Goal: Information Seeking & Learning: Compare options

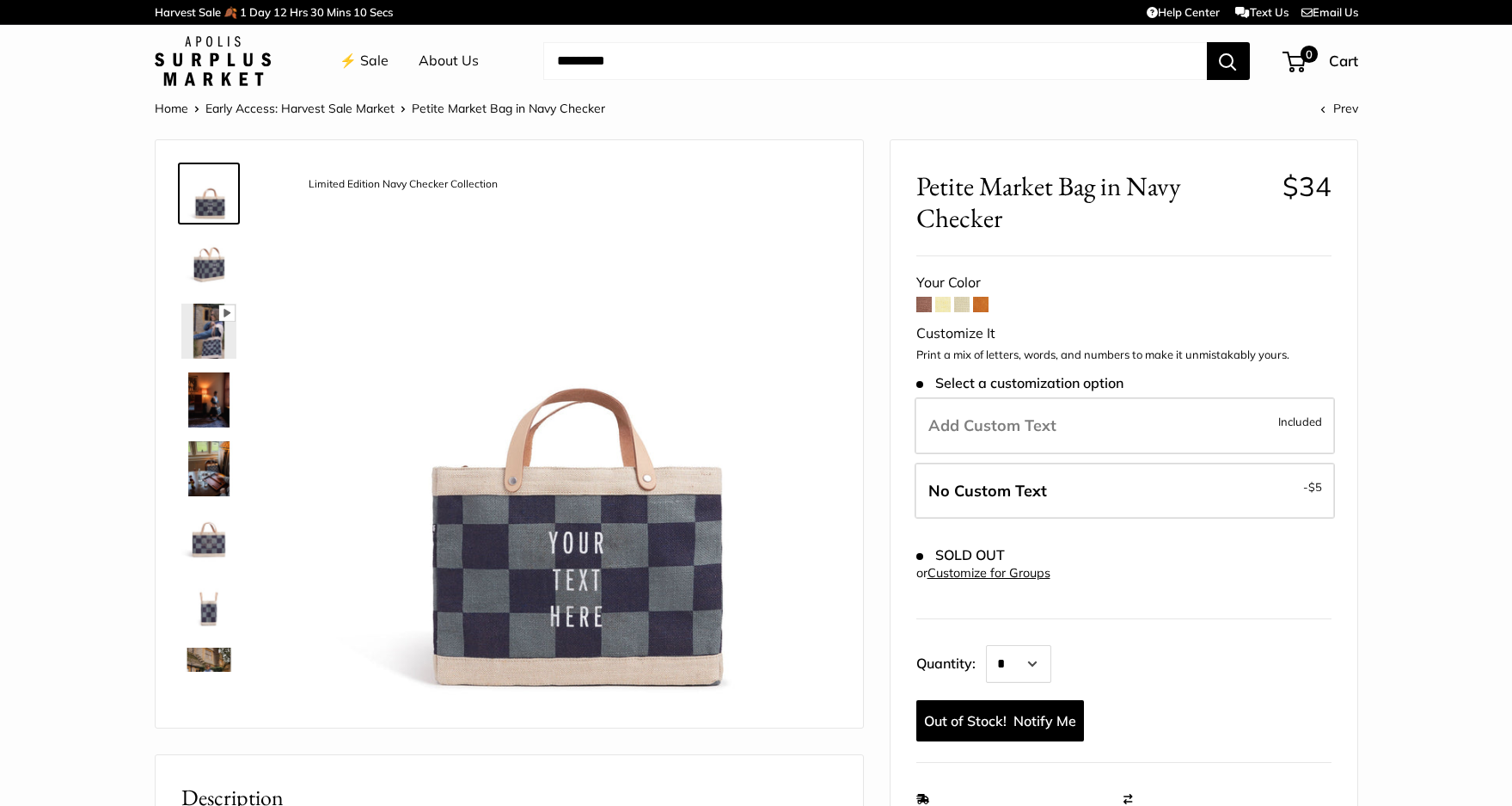
click at [212, 325] on img at bounding box center [208, 331] width 55 height 55
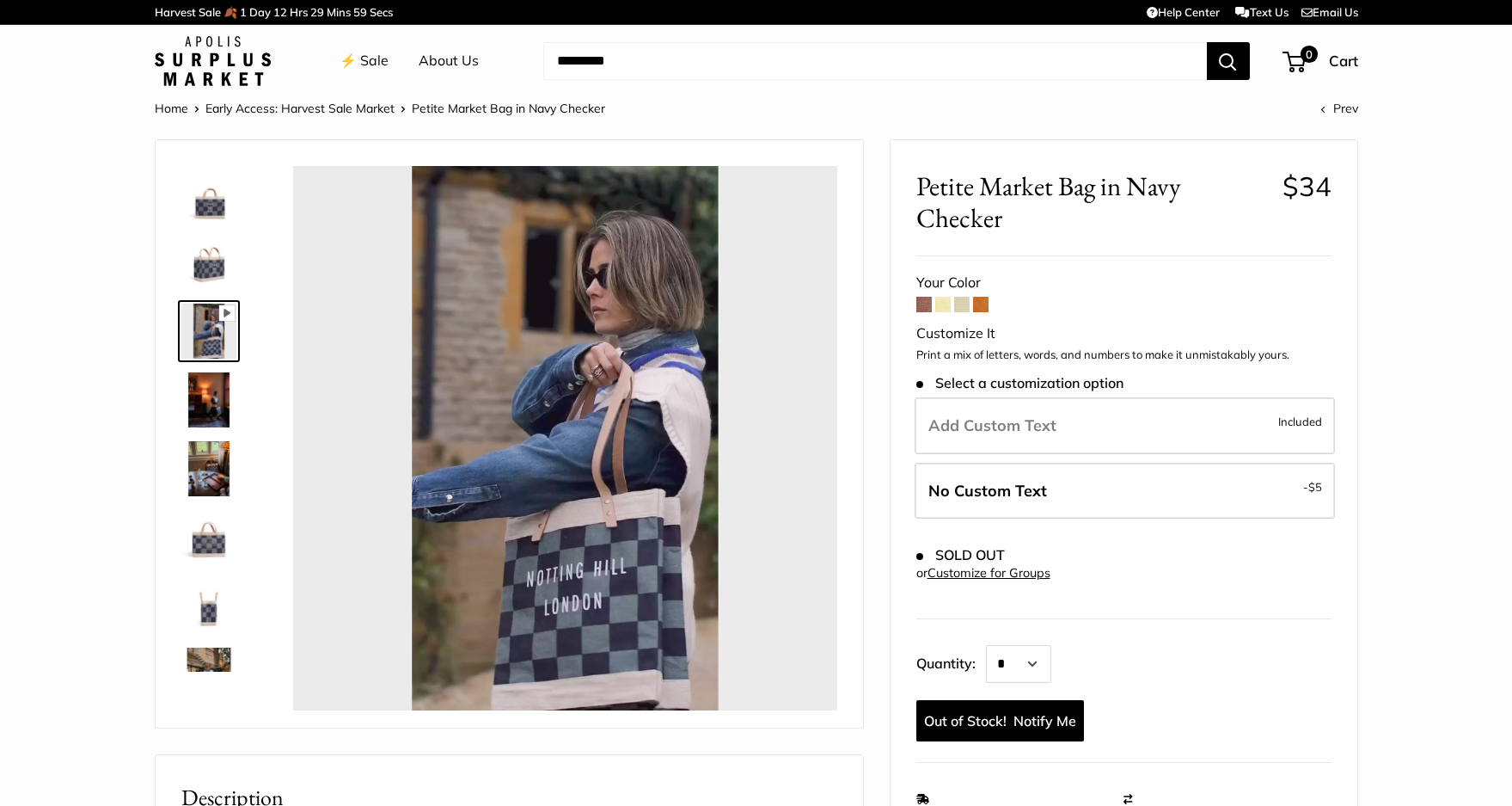
click at [943, 305] on span at bounding box center [942, 304] width 15 height 15
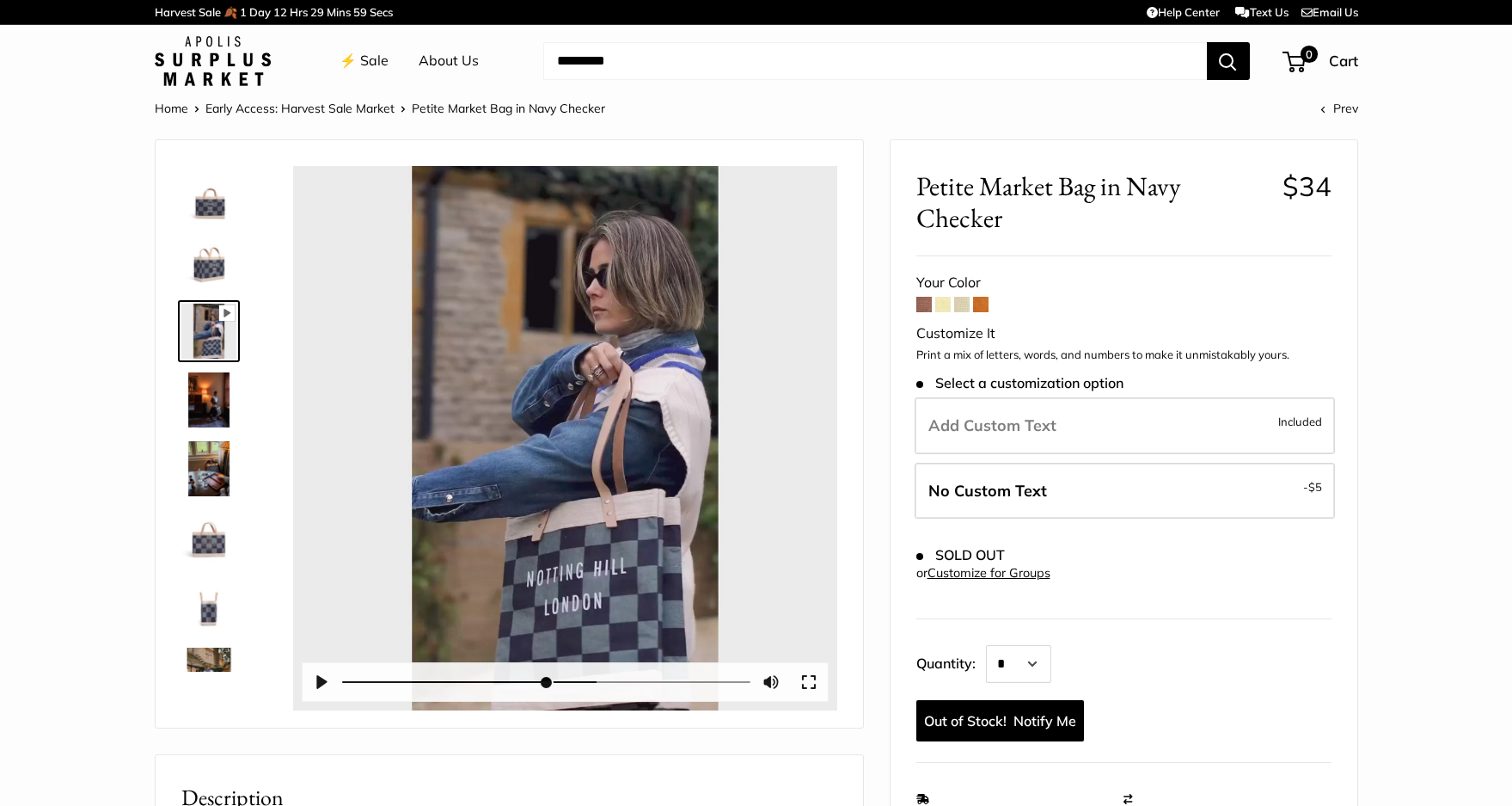
type input "*****"
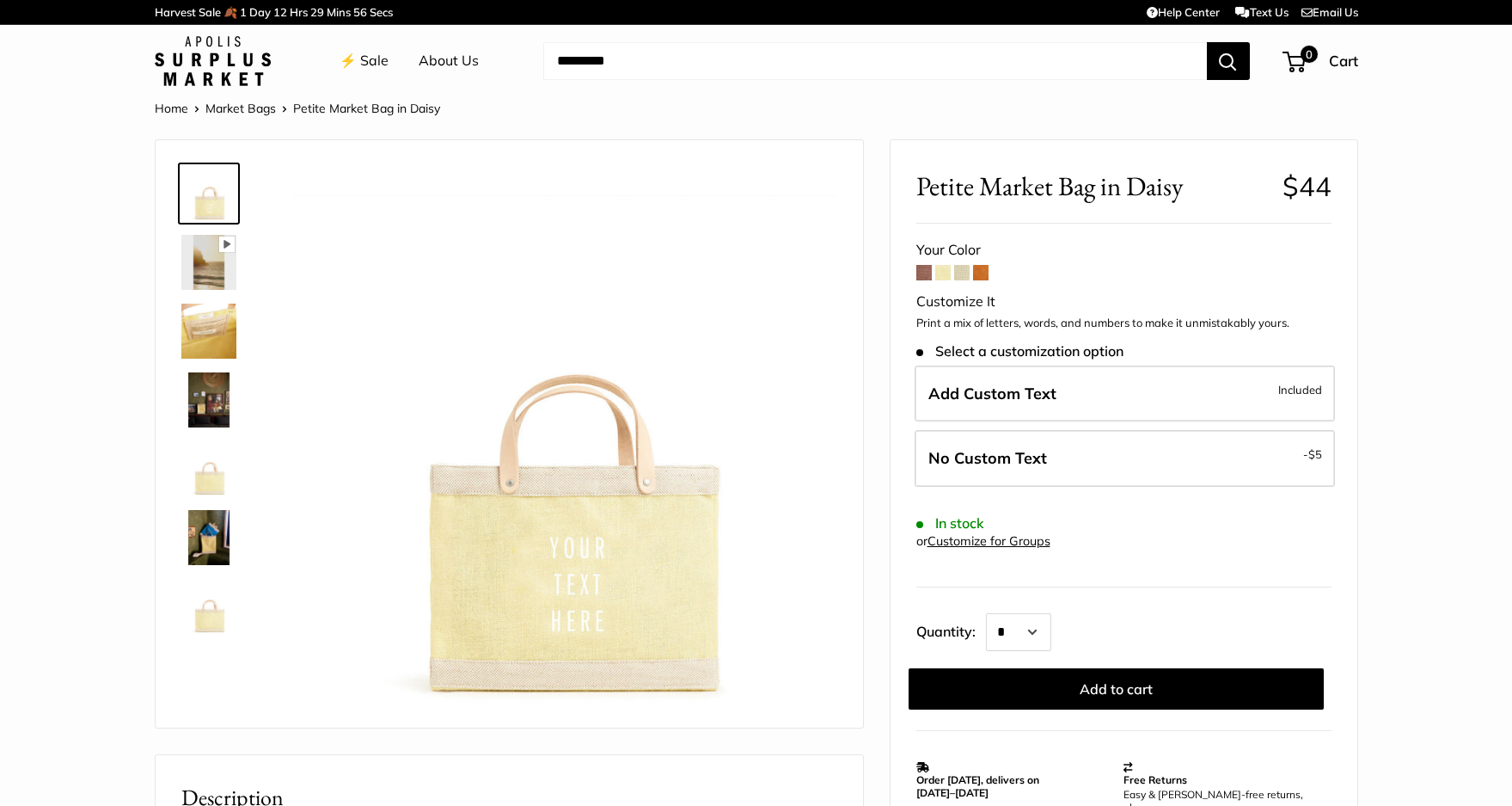
click at [964, 278] on span at bounding box center [962, 272] width 15 height 15
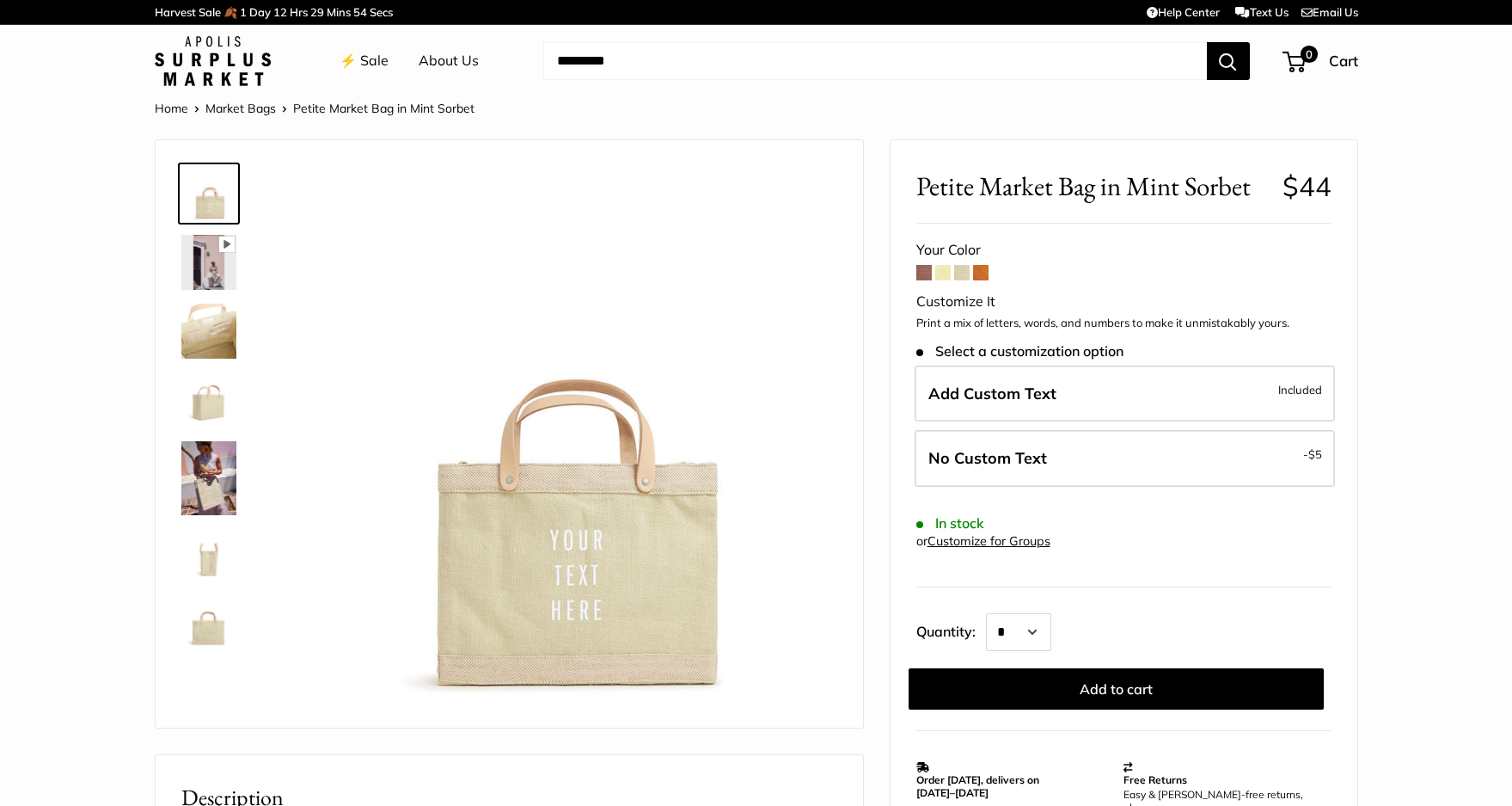
click at [977, 275] on span at bounding box center [981, 272] width 15 height 15
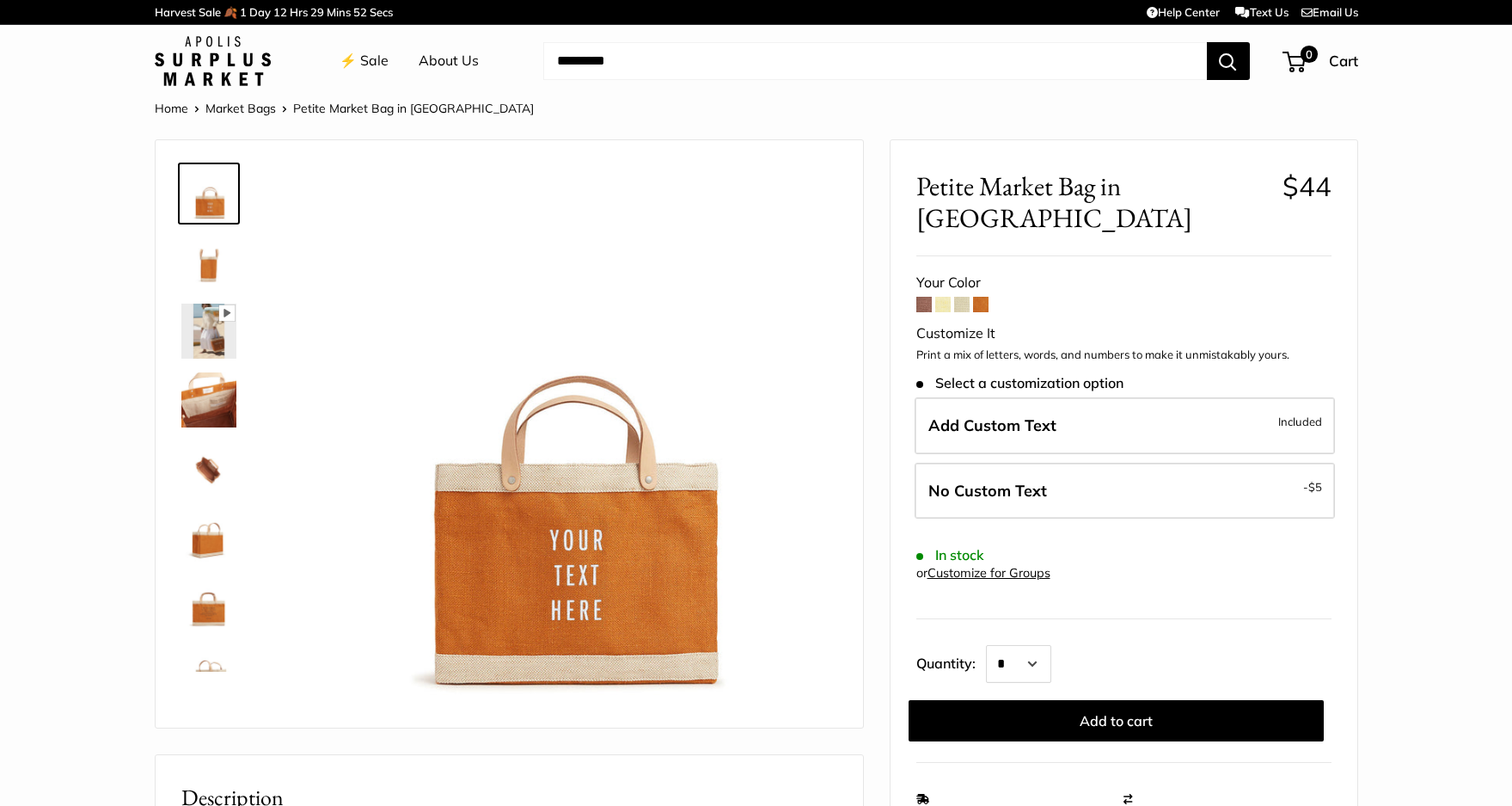
click at [920, 297] on span at bounding box center [923, 304] width 15 height 15
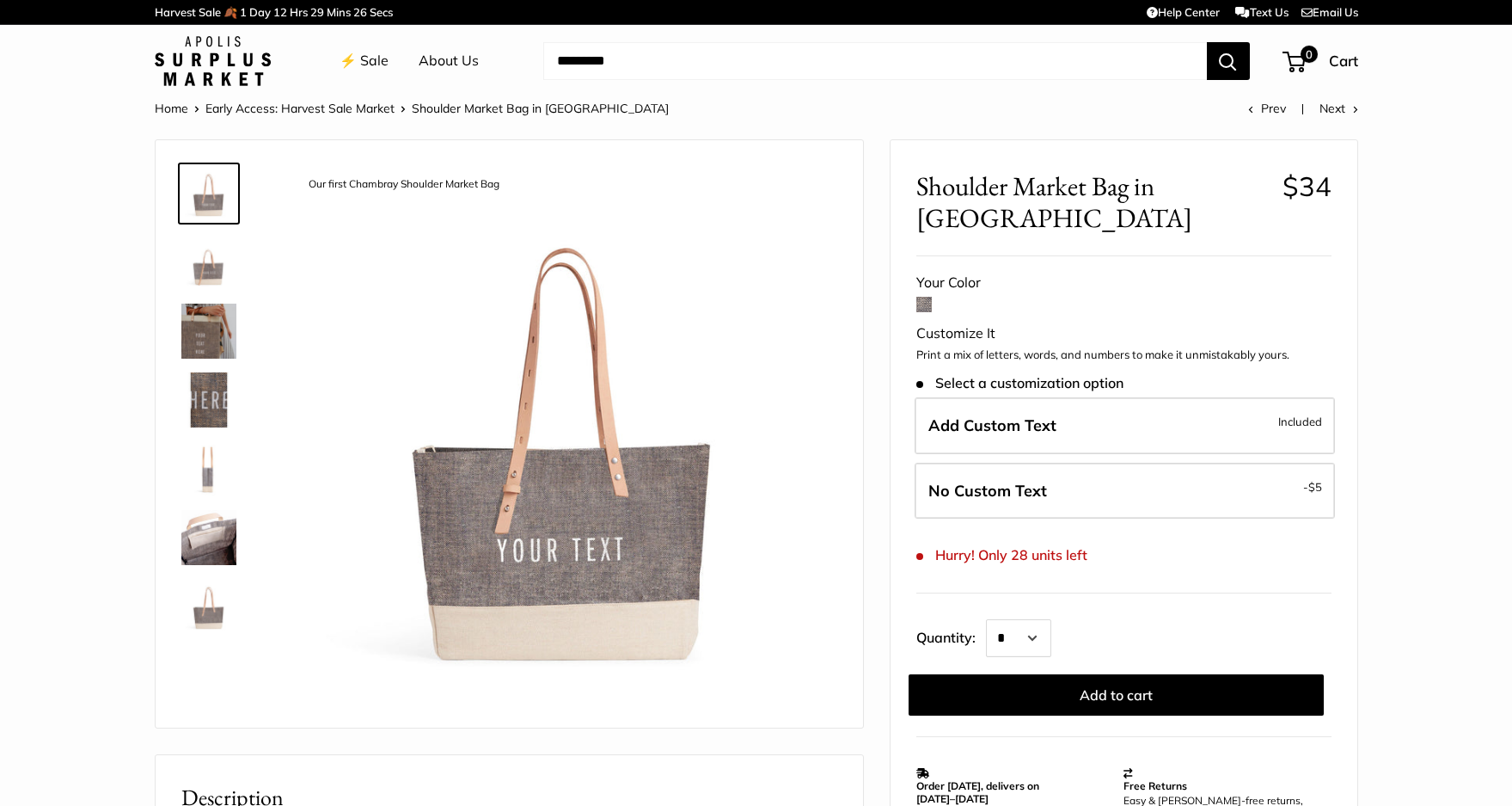
click at [193, 339] on img at bounding box center [208, 331] width 55 height 55
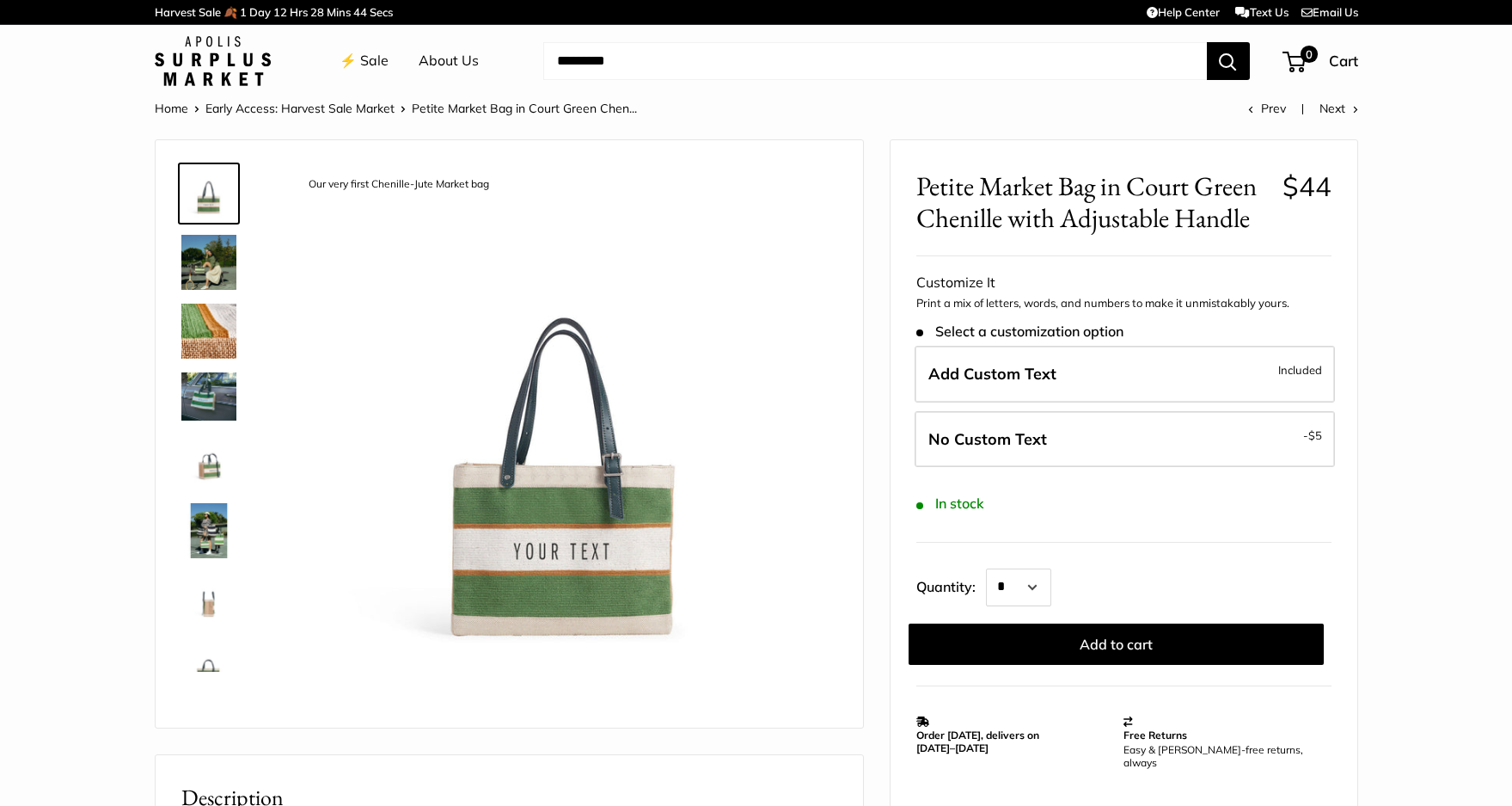
click at [216, 322] on img at bounding box center [208, 331] width 55 height 55
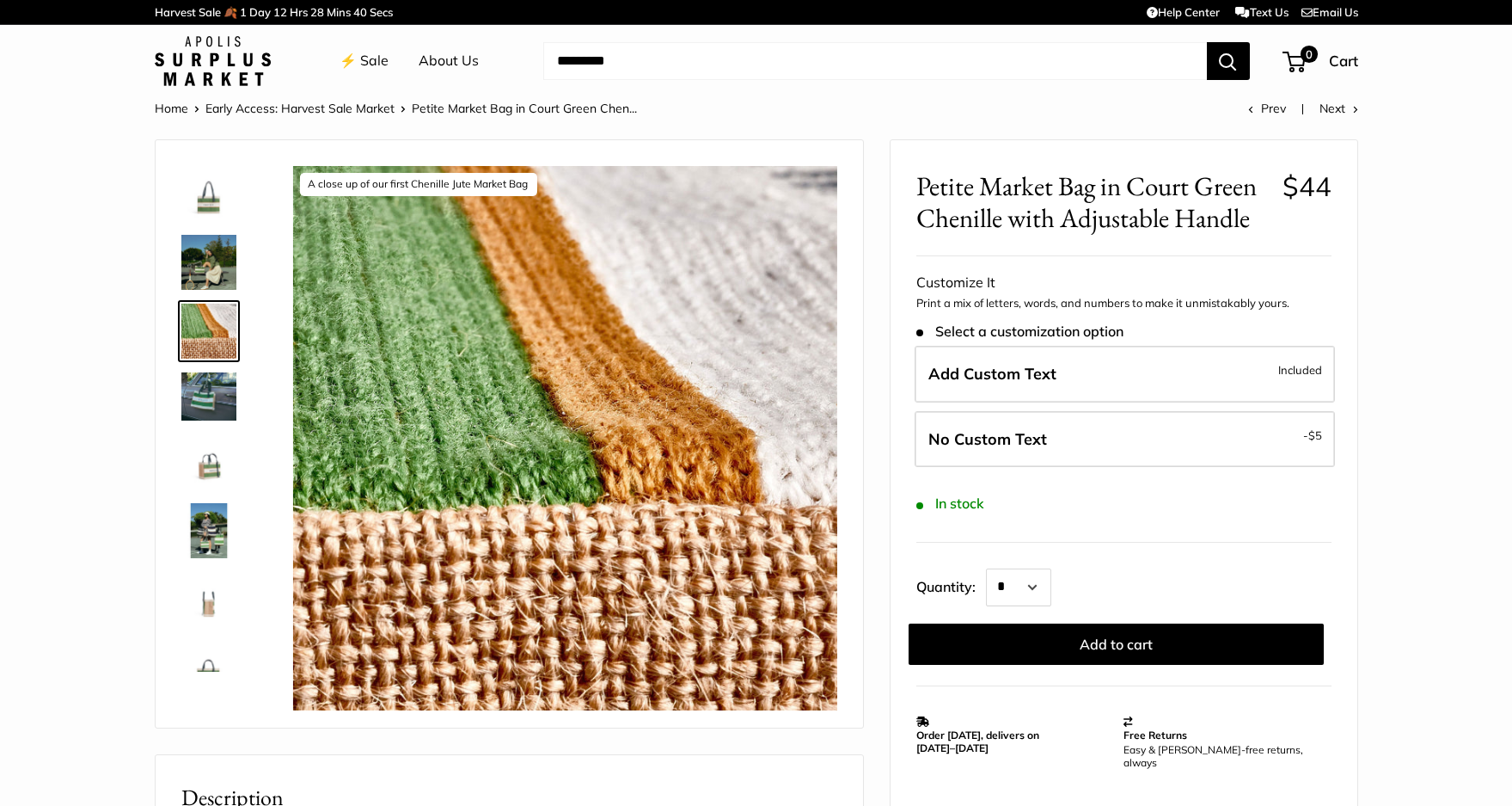
click at [207, 393] on img at bounding box center [208, 395] width 55 height 48
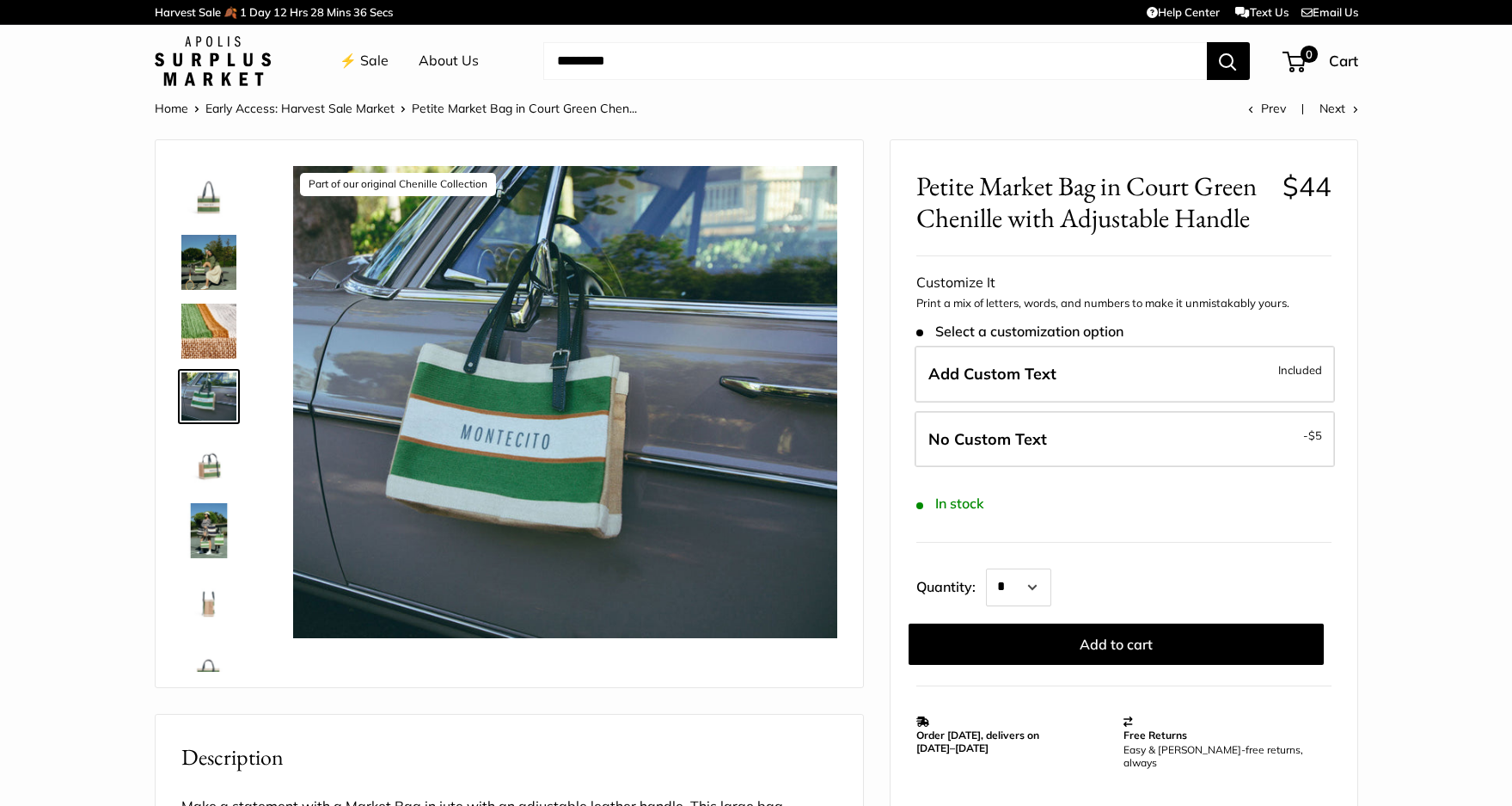
click at [211, 462] on img at bounding box center [208, 461] width 55 height 55
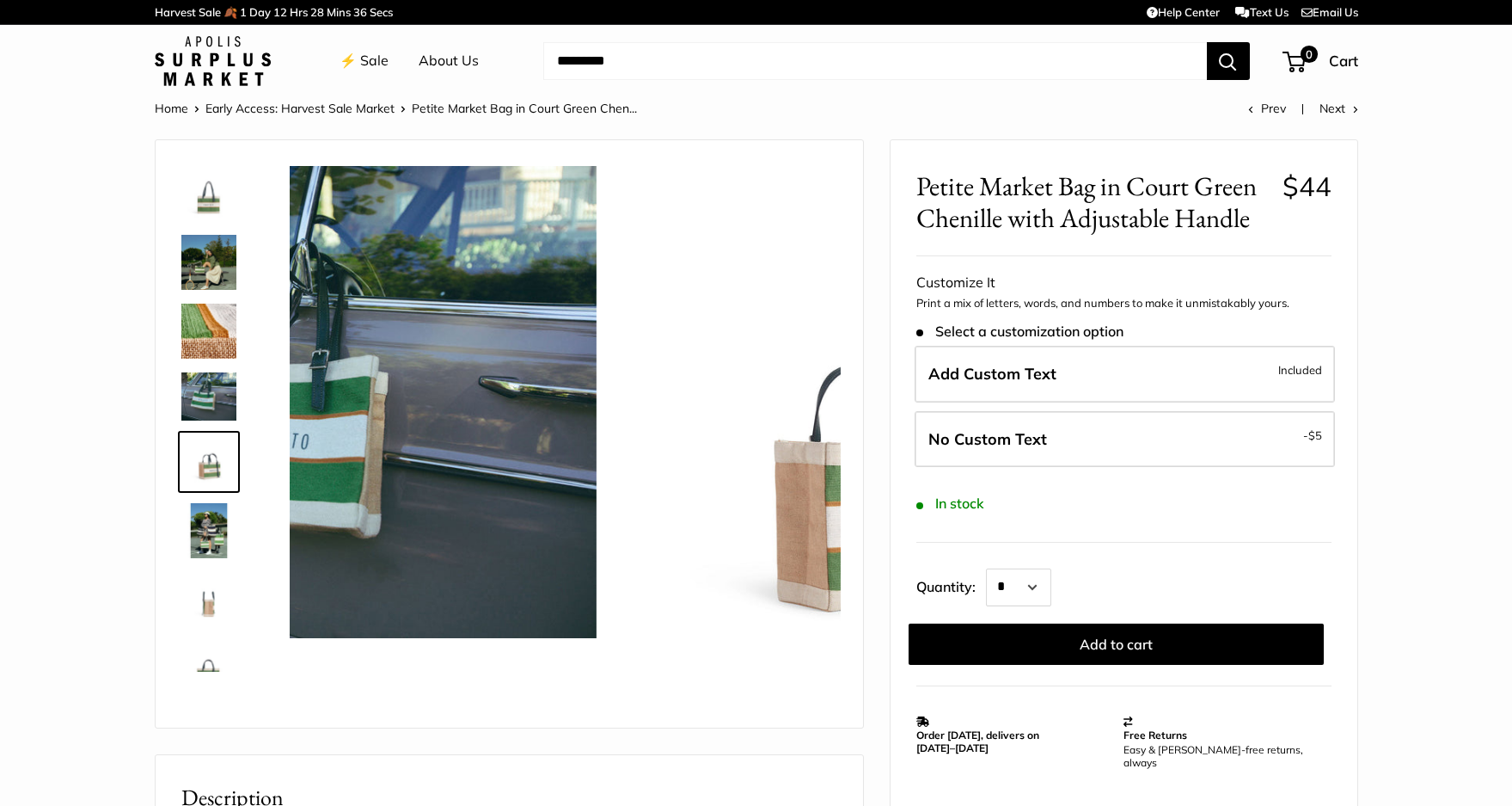
scroll to position [46, 0]
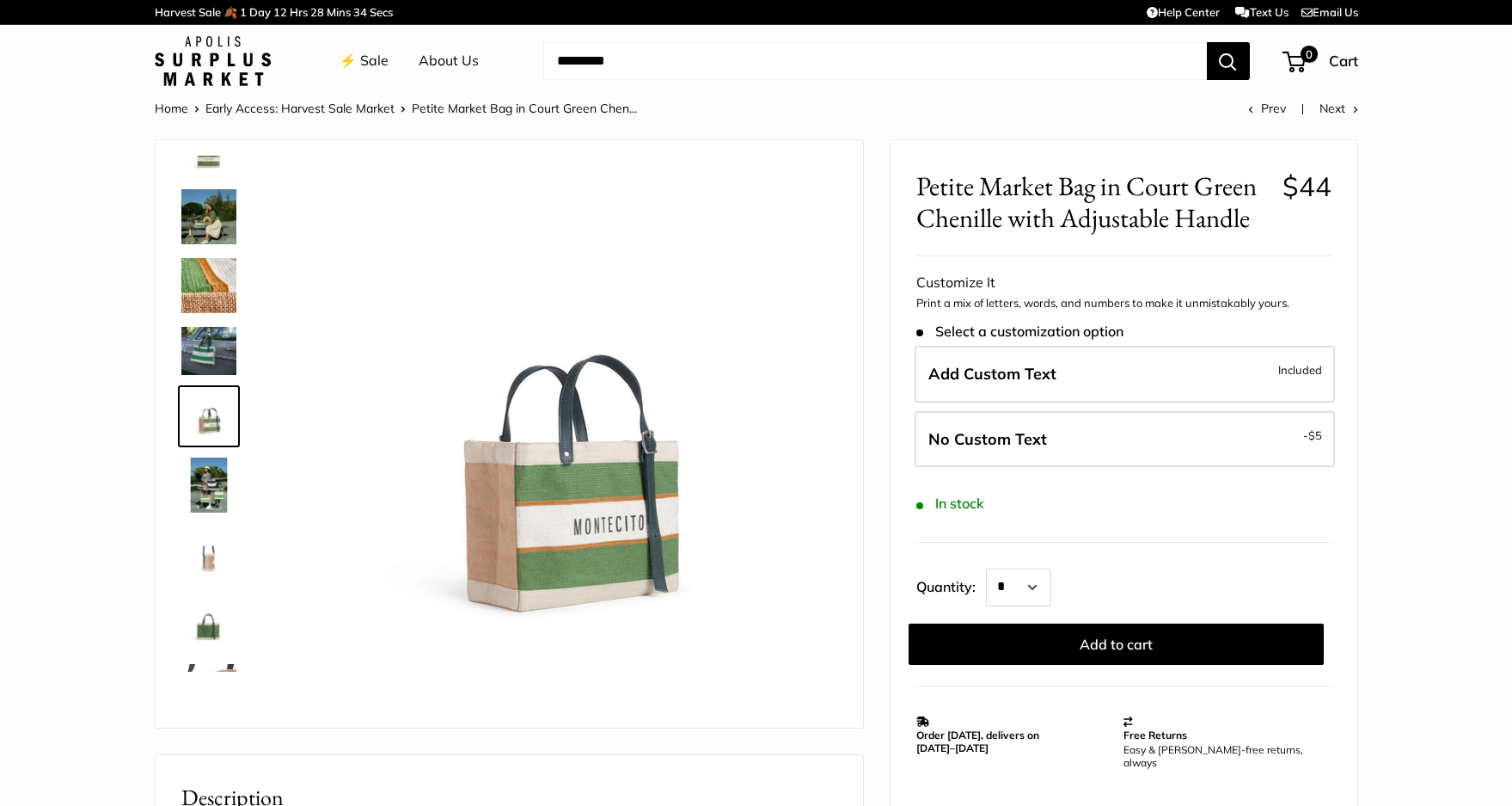
click at [212, 490] on img at bounding box center [208, 484] width 55 height 55
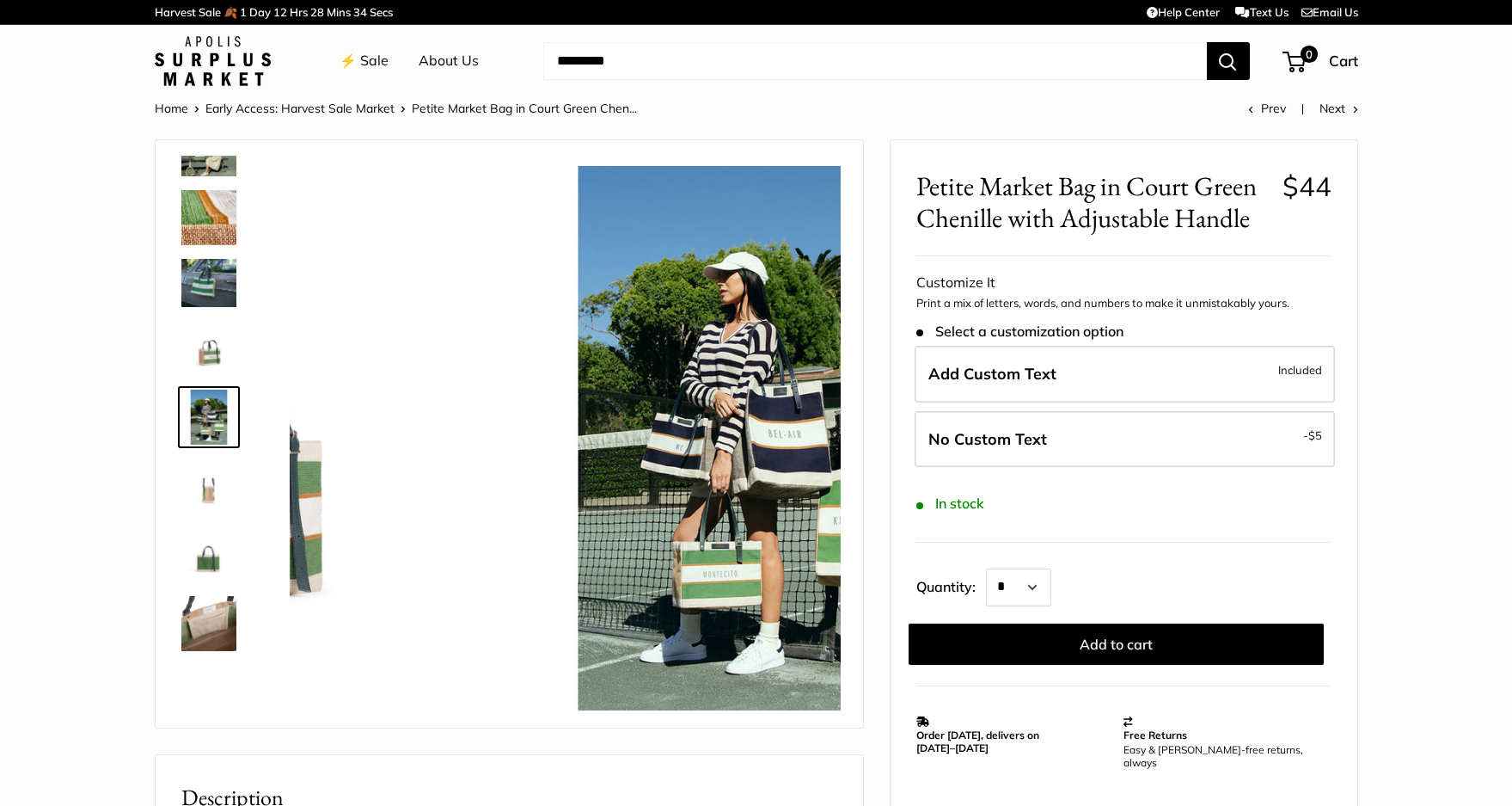
scroll to position [115, 0]
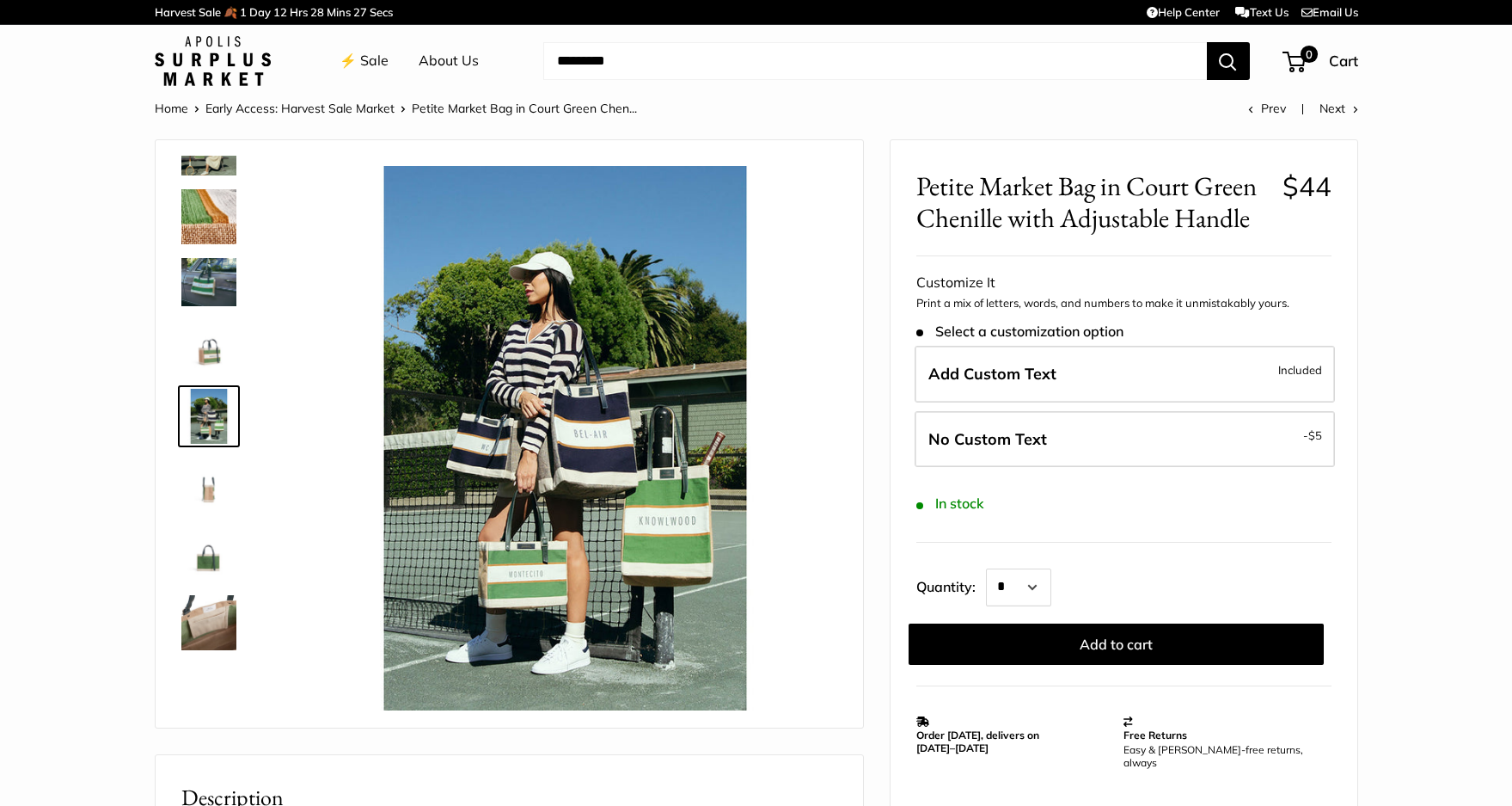
click at [212, 564] on img at bounding box center [208, 553] width 55 height 55
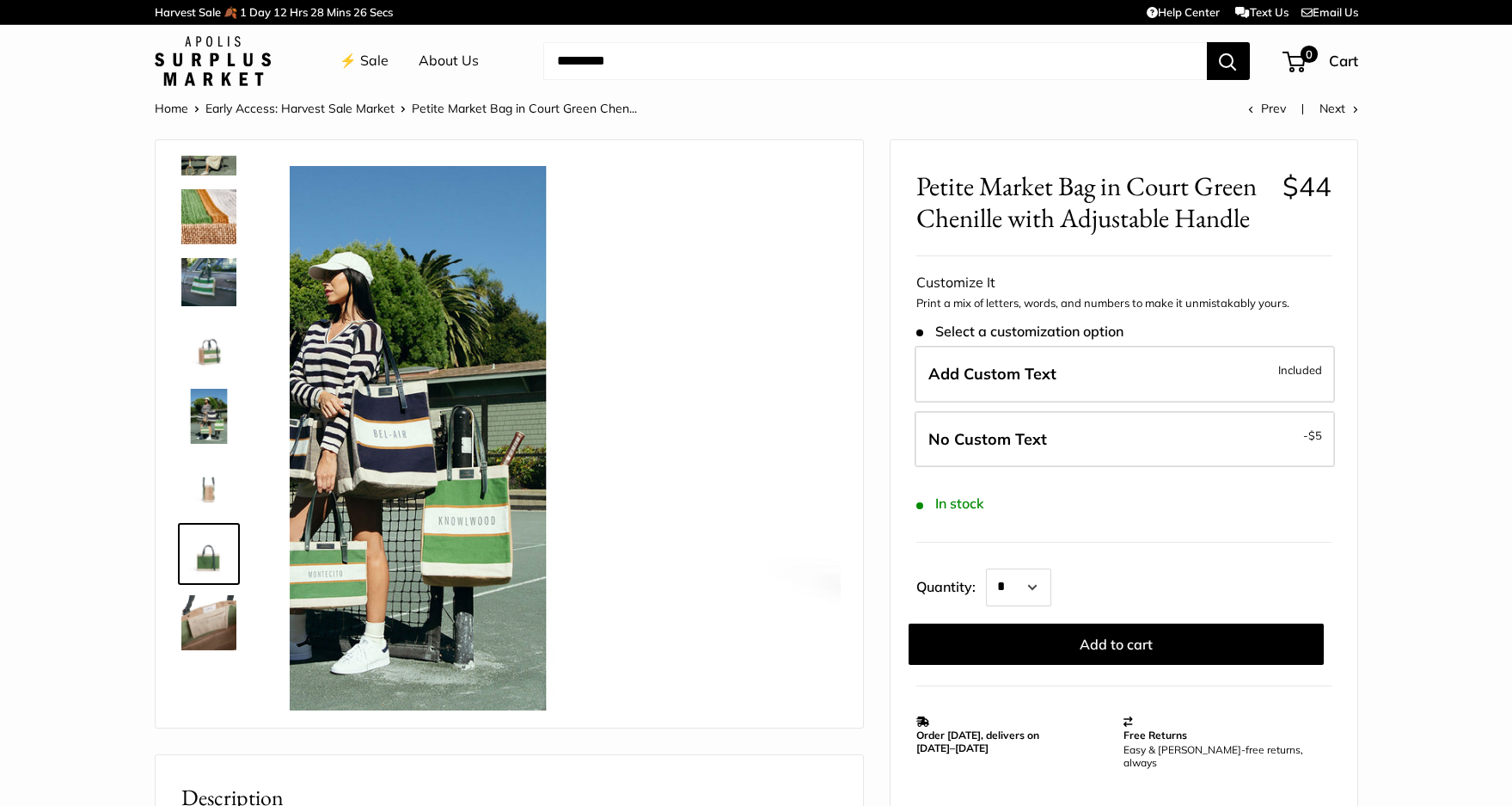
scroll to position [171, 0]
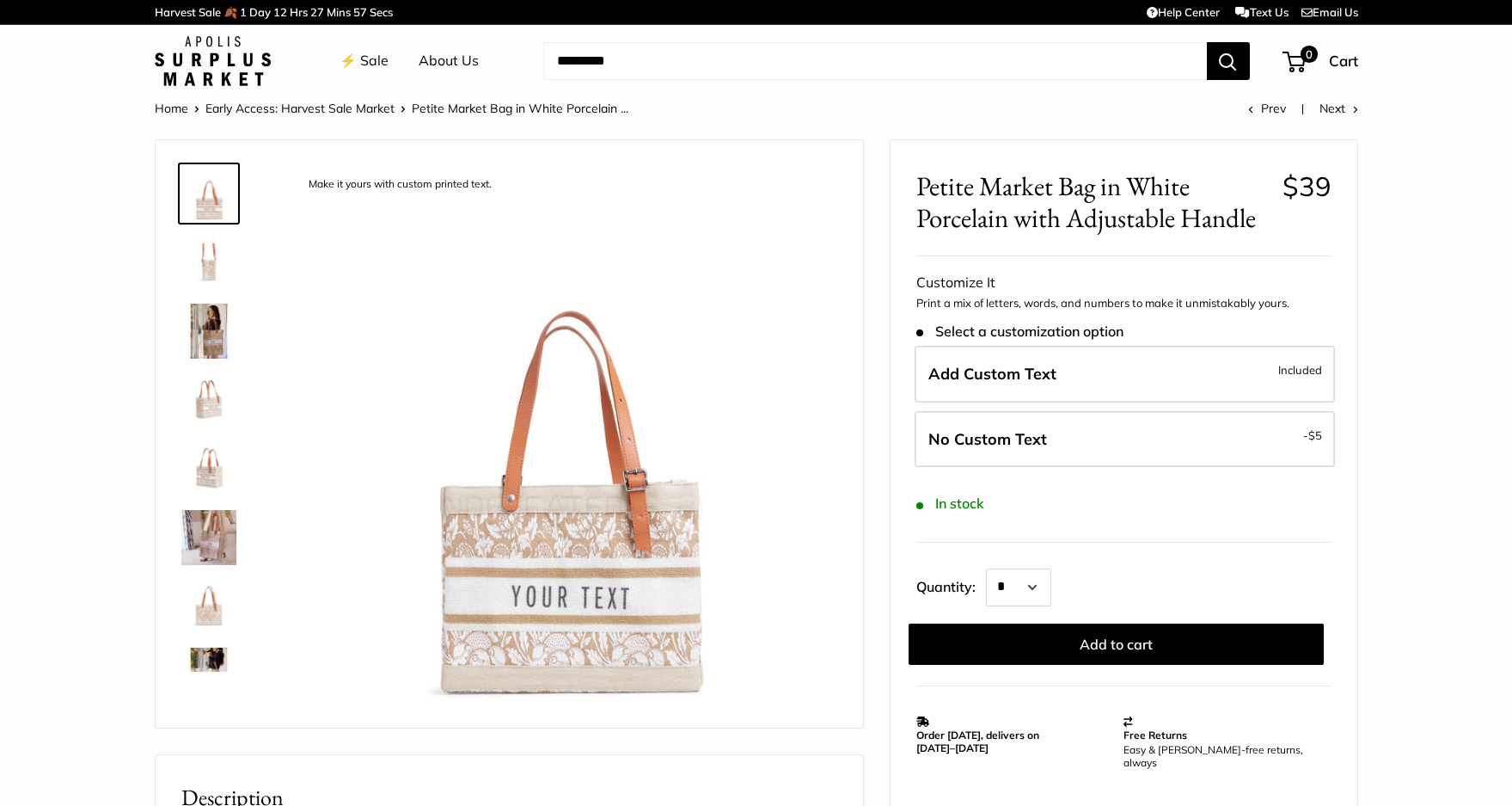
click at [202, 338] on img at bounding box center [208, 331] width 55 height 55
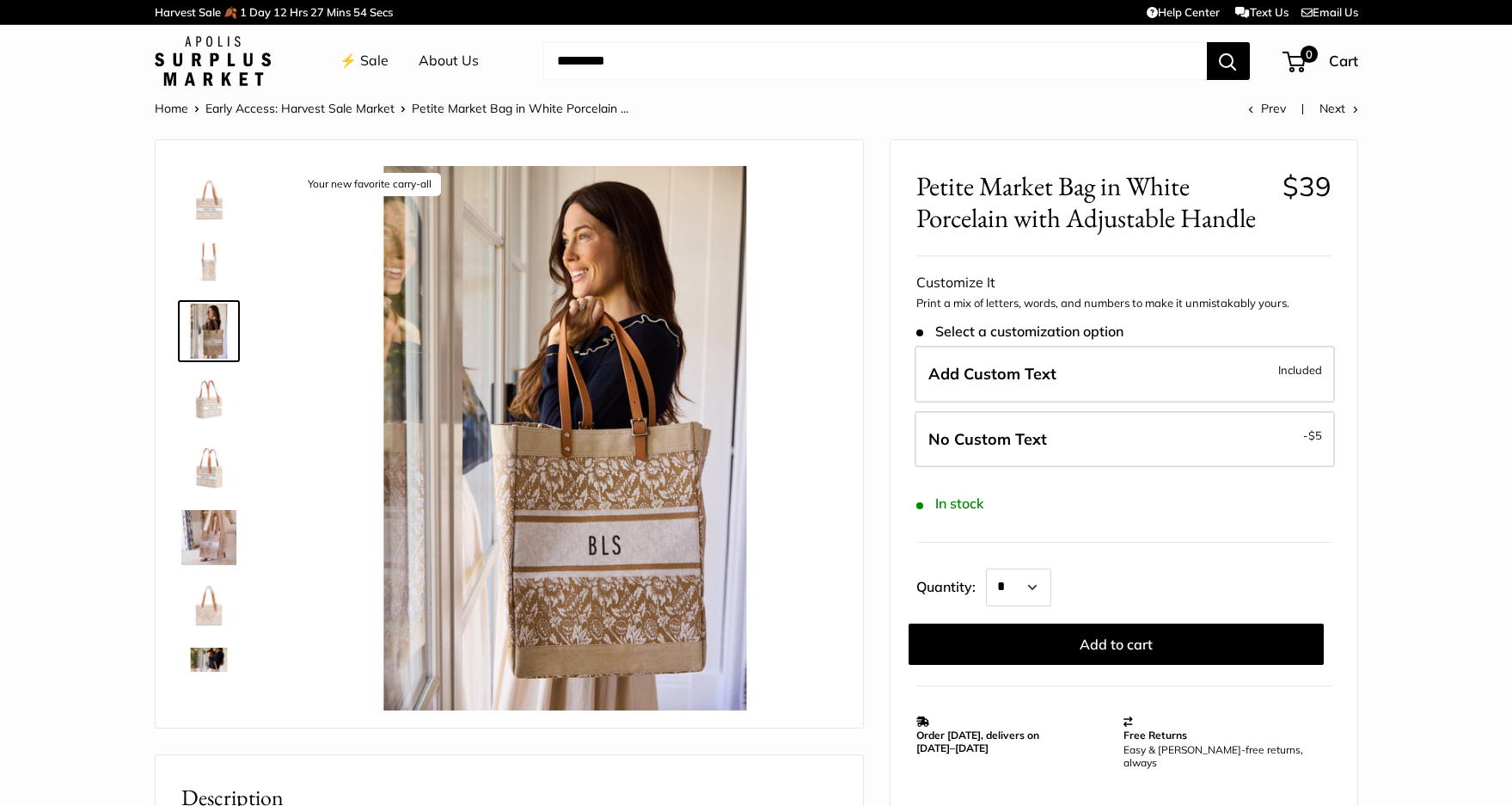
click at [206, 412] on img at bounding box center [208, 399] width 55 height 55
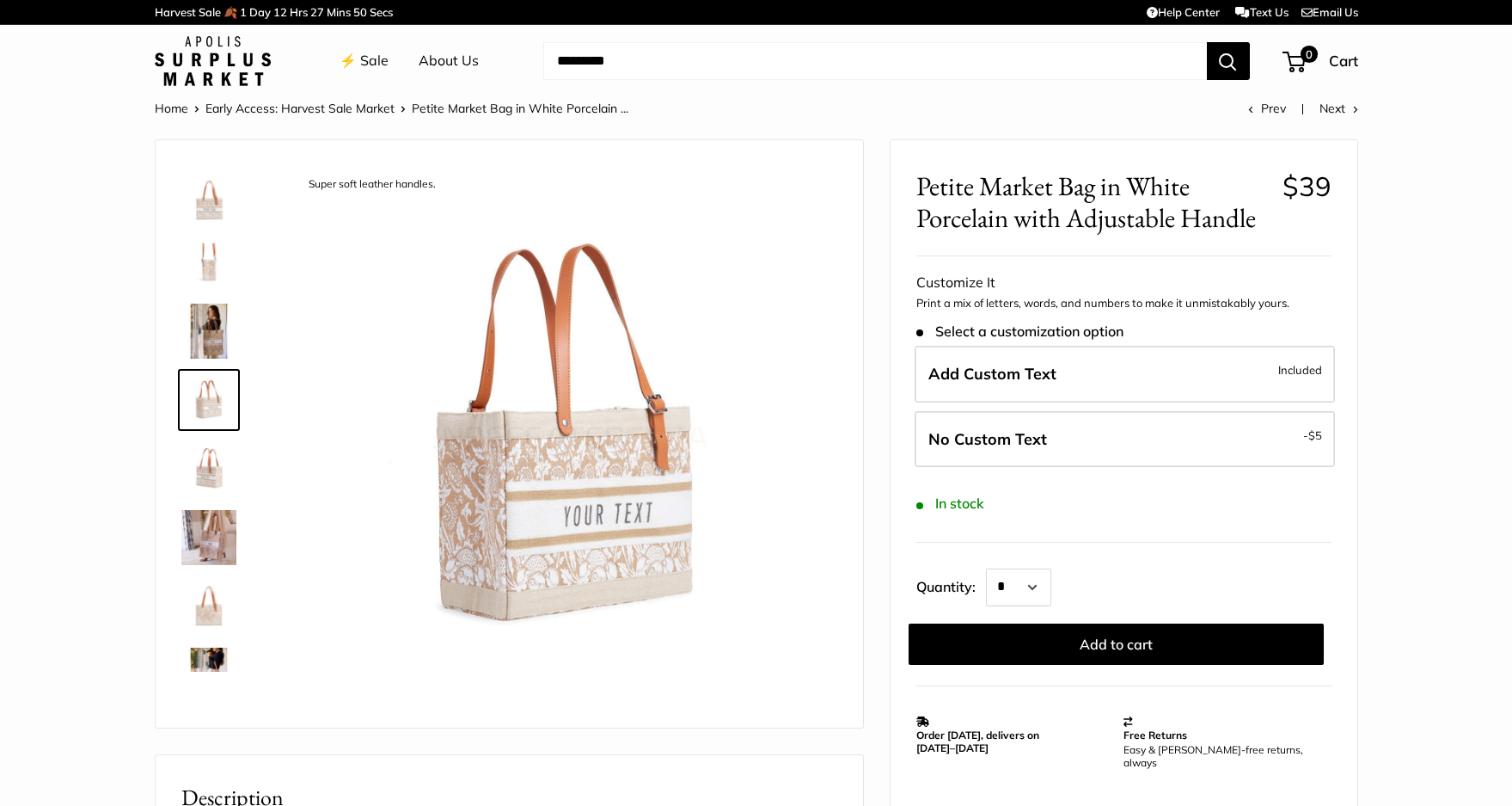
click at [201, 470] on img at bounding box center [208, 468] width 55 height 55
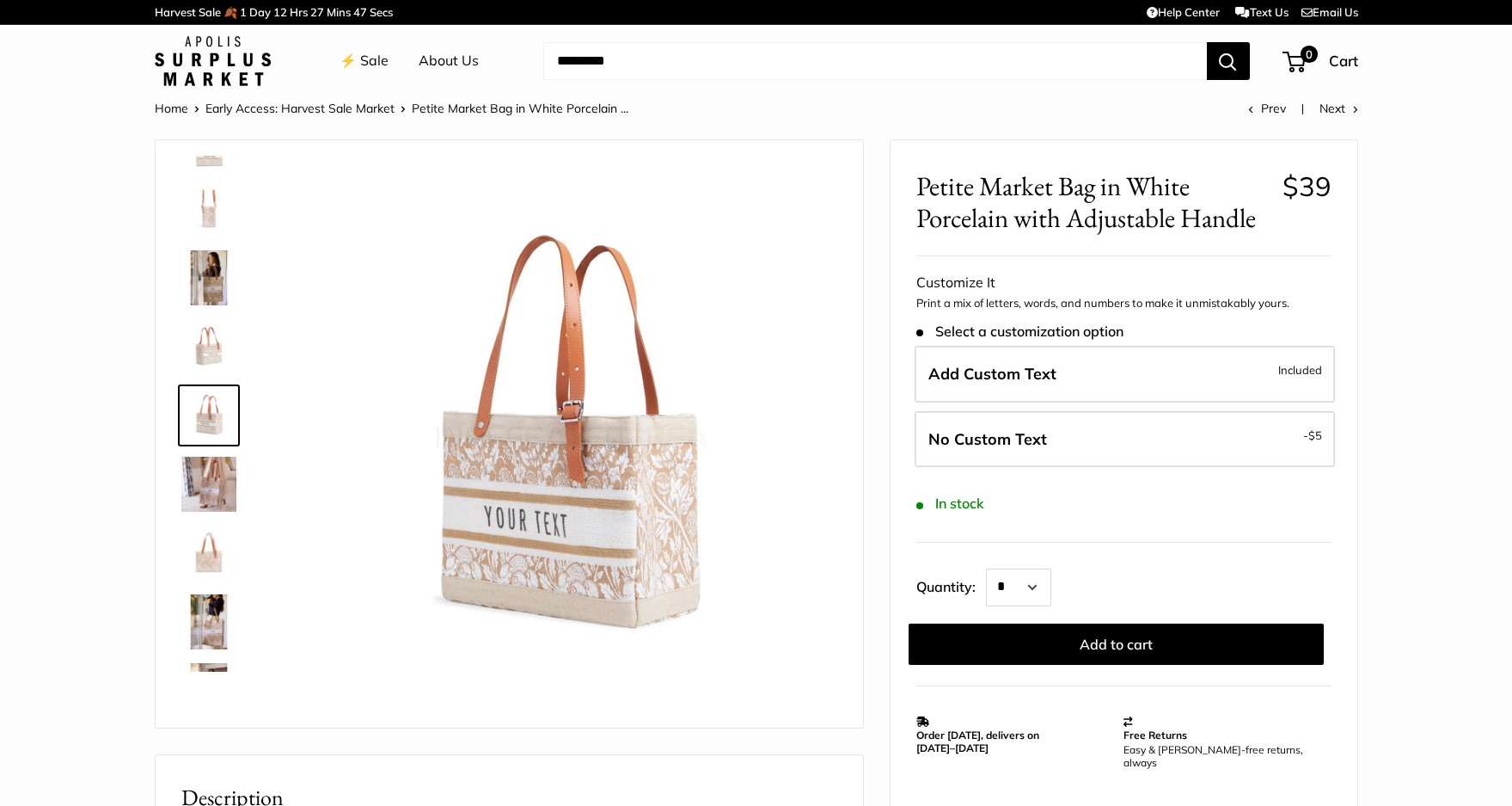
click at [200, 493] on img at bounding box center [208, 483] width 55 height 55
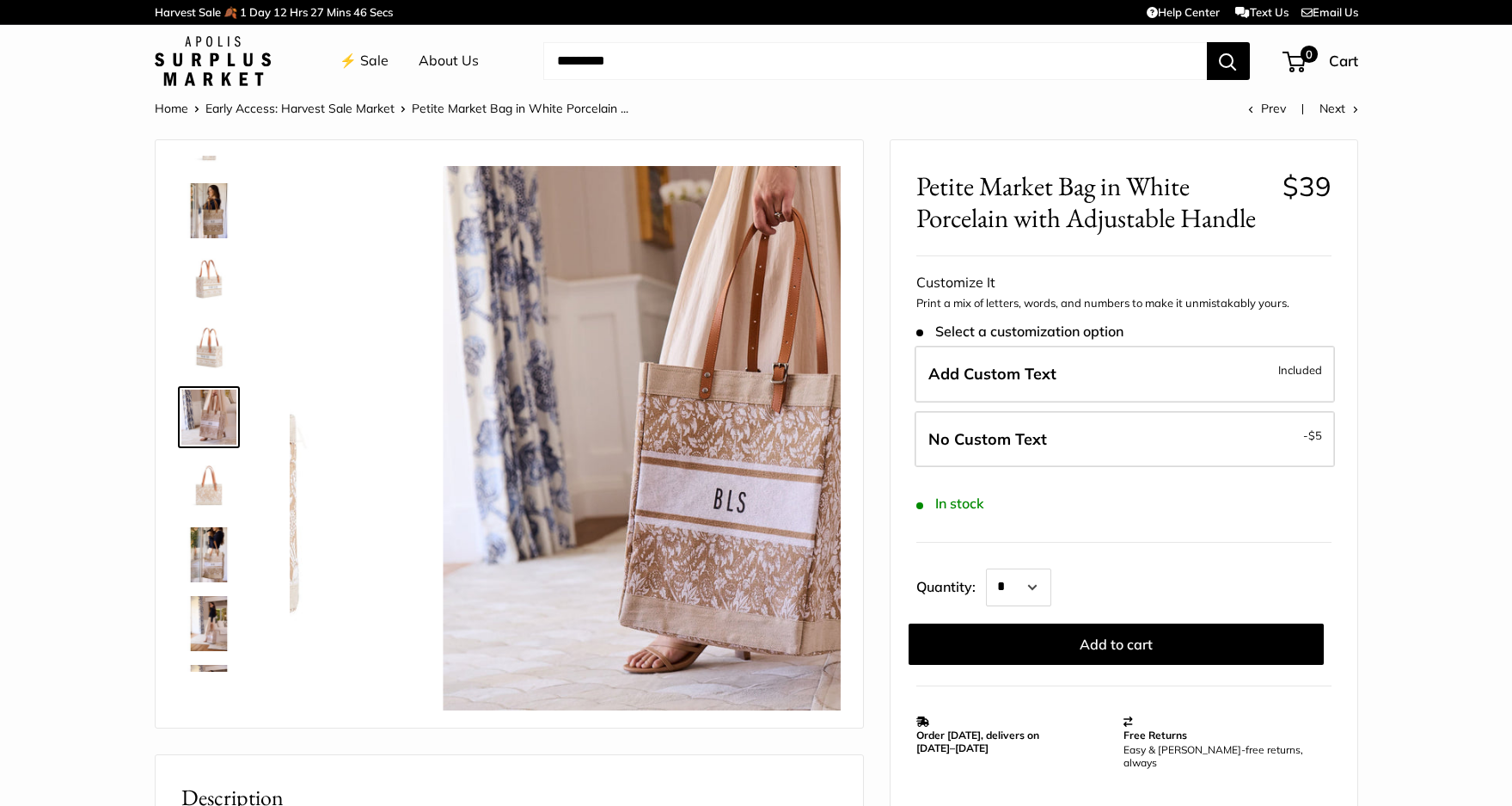
scroll to position [122, 0]
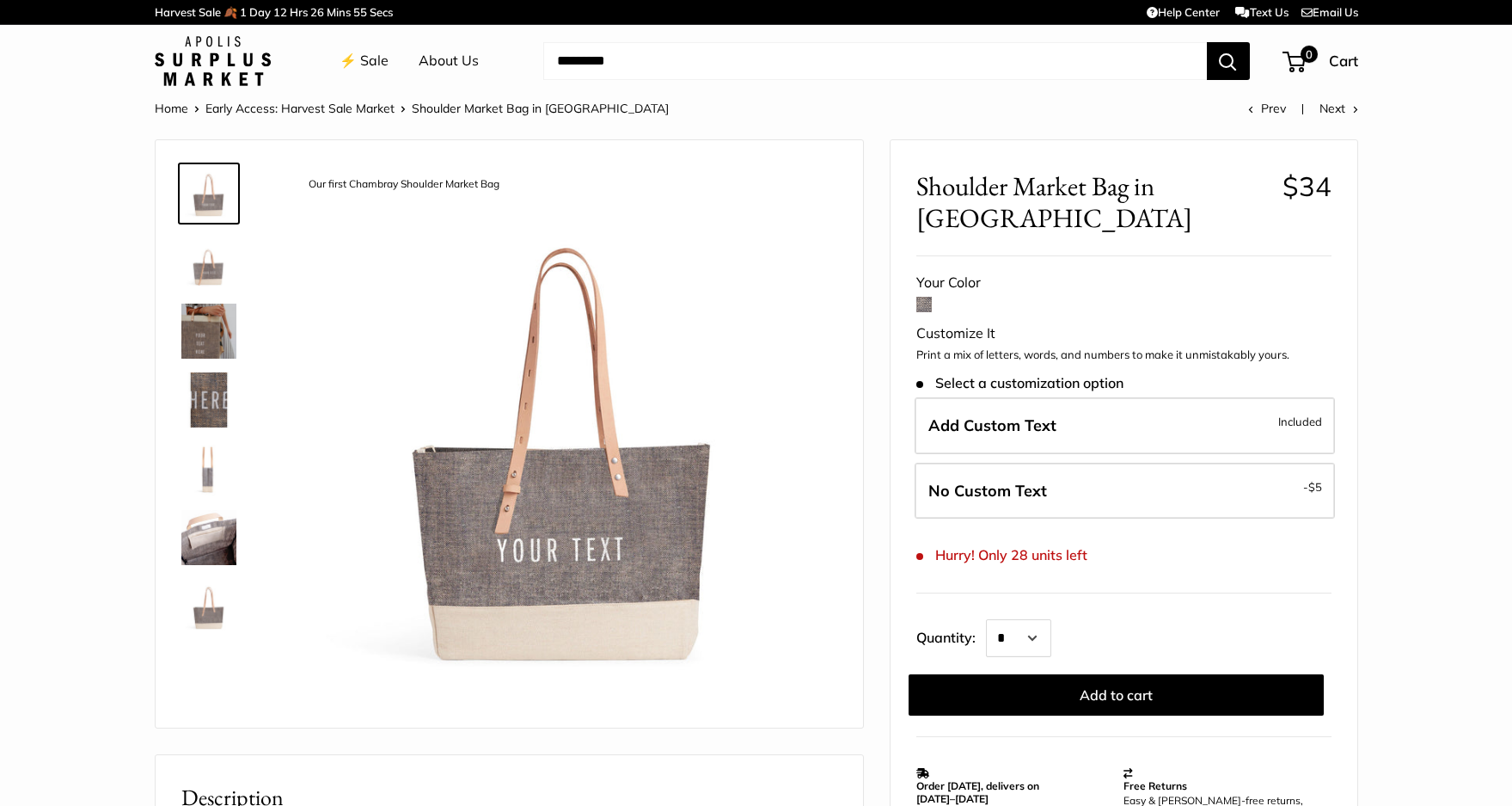
click at [202, 544] on img at bounding box center [208, 537] width 55 height 55
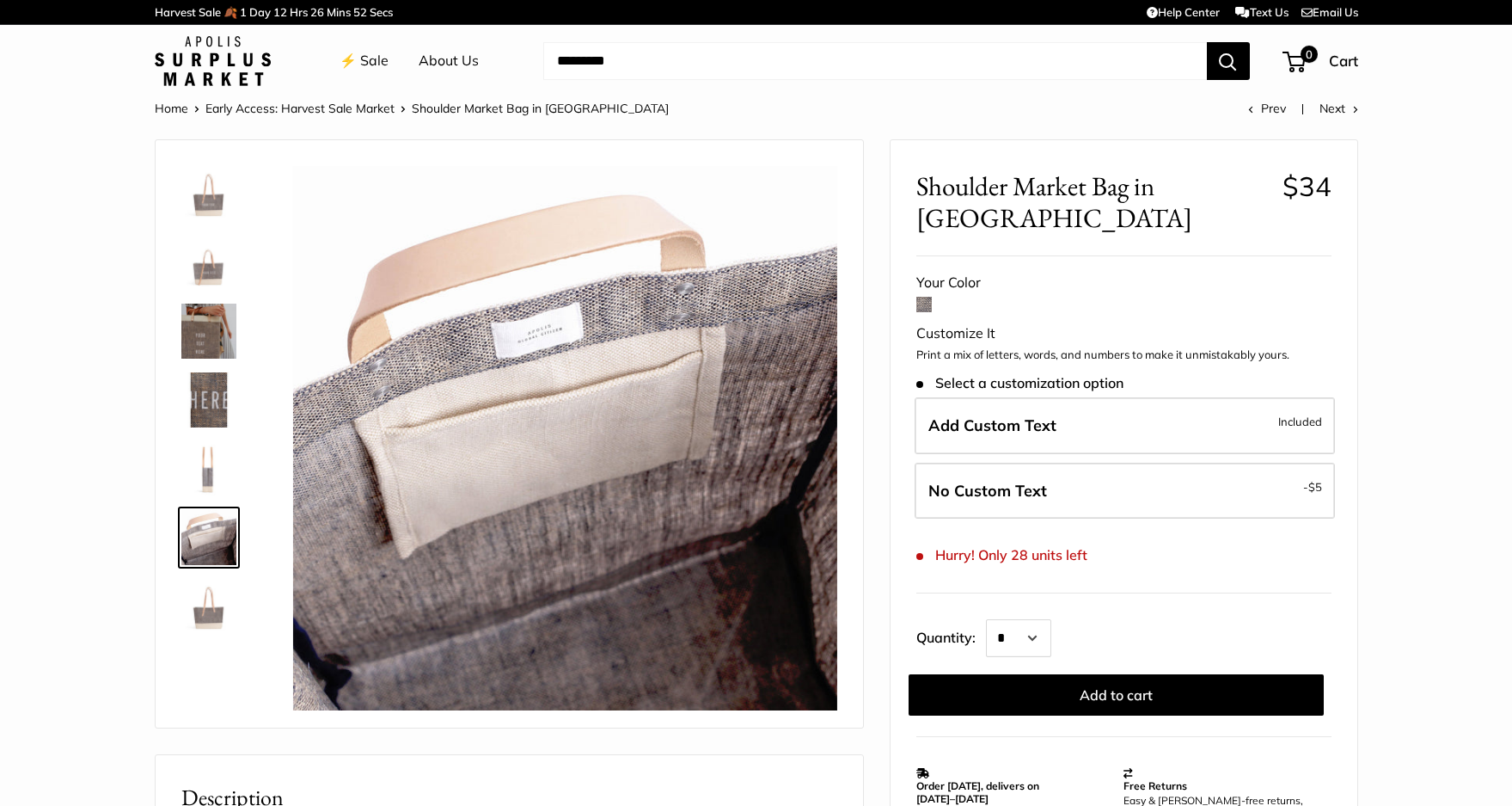
click at [215, 387] on img at bounding box center [208, 399] width 55 height 55
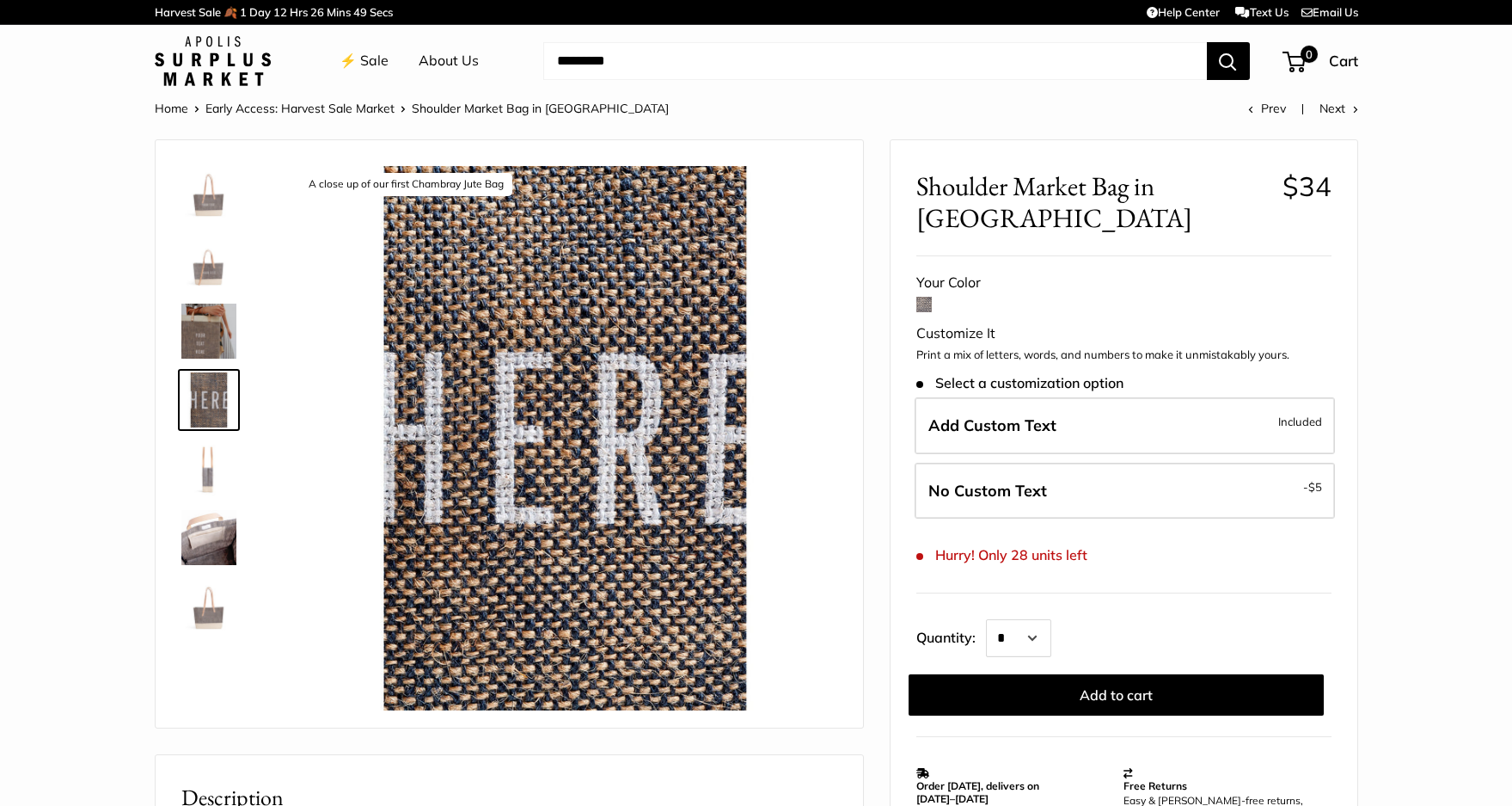
click at [200, 343] on img at bounding box center [208, 331] width 55 height 55
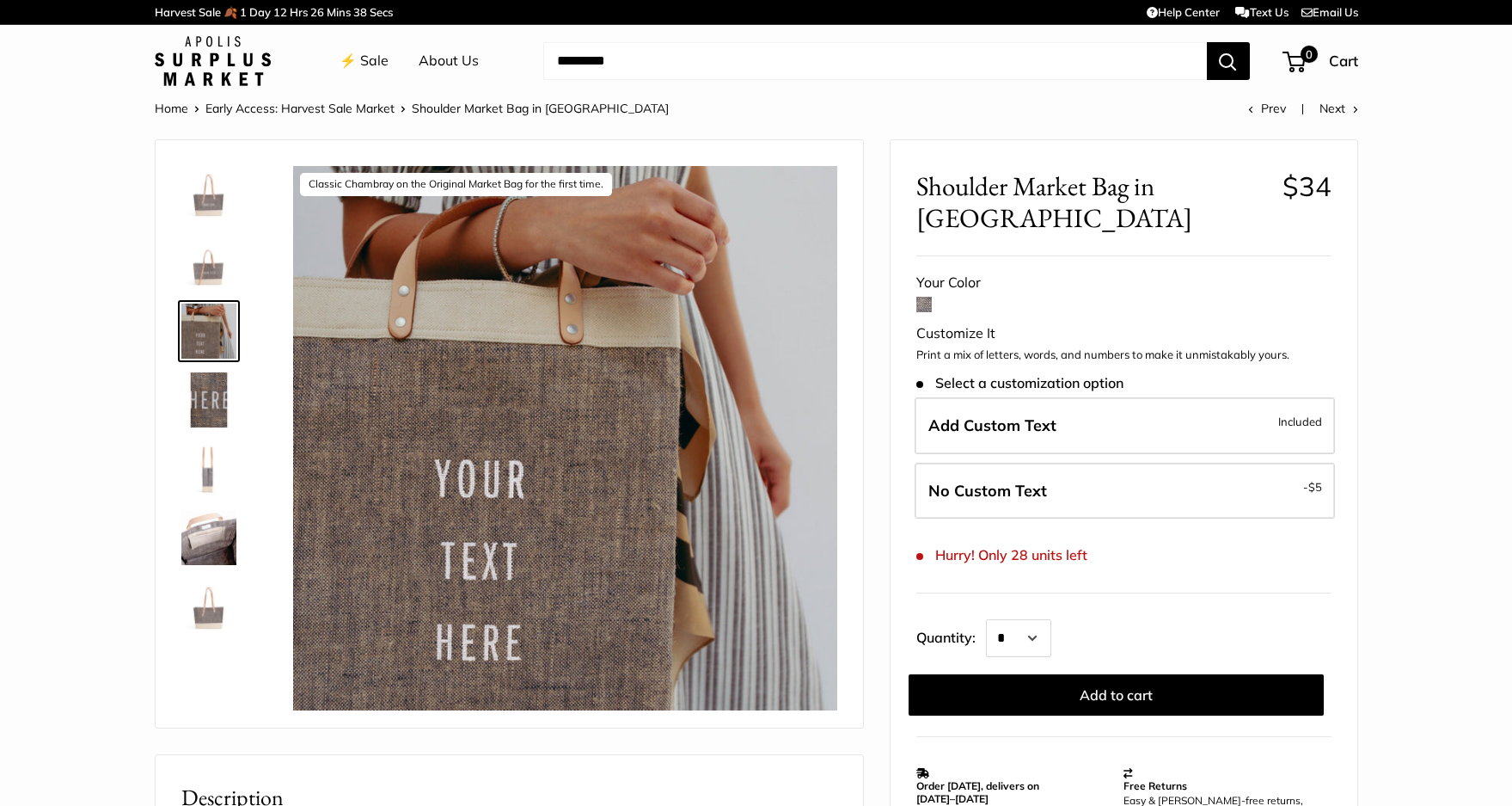
click at [209, 264] on img at bounding box center [208, 262] width 55 height 55
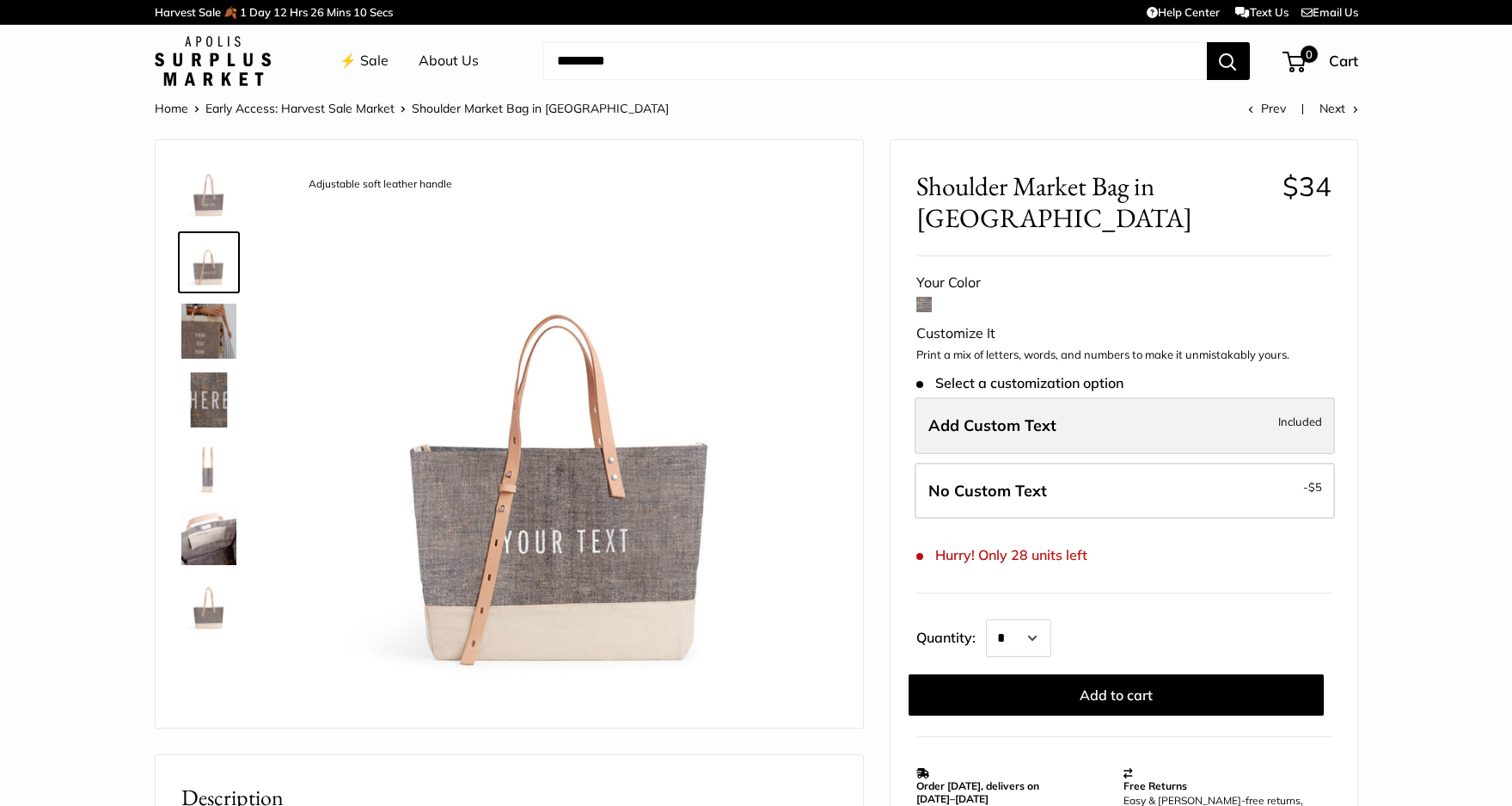
click at [1107, 433] on label "Add Custom Text Included" at bounding box center [1124, 425] width 420 height 56
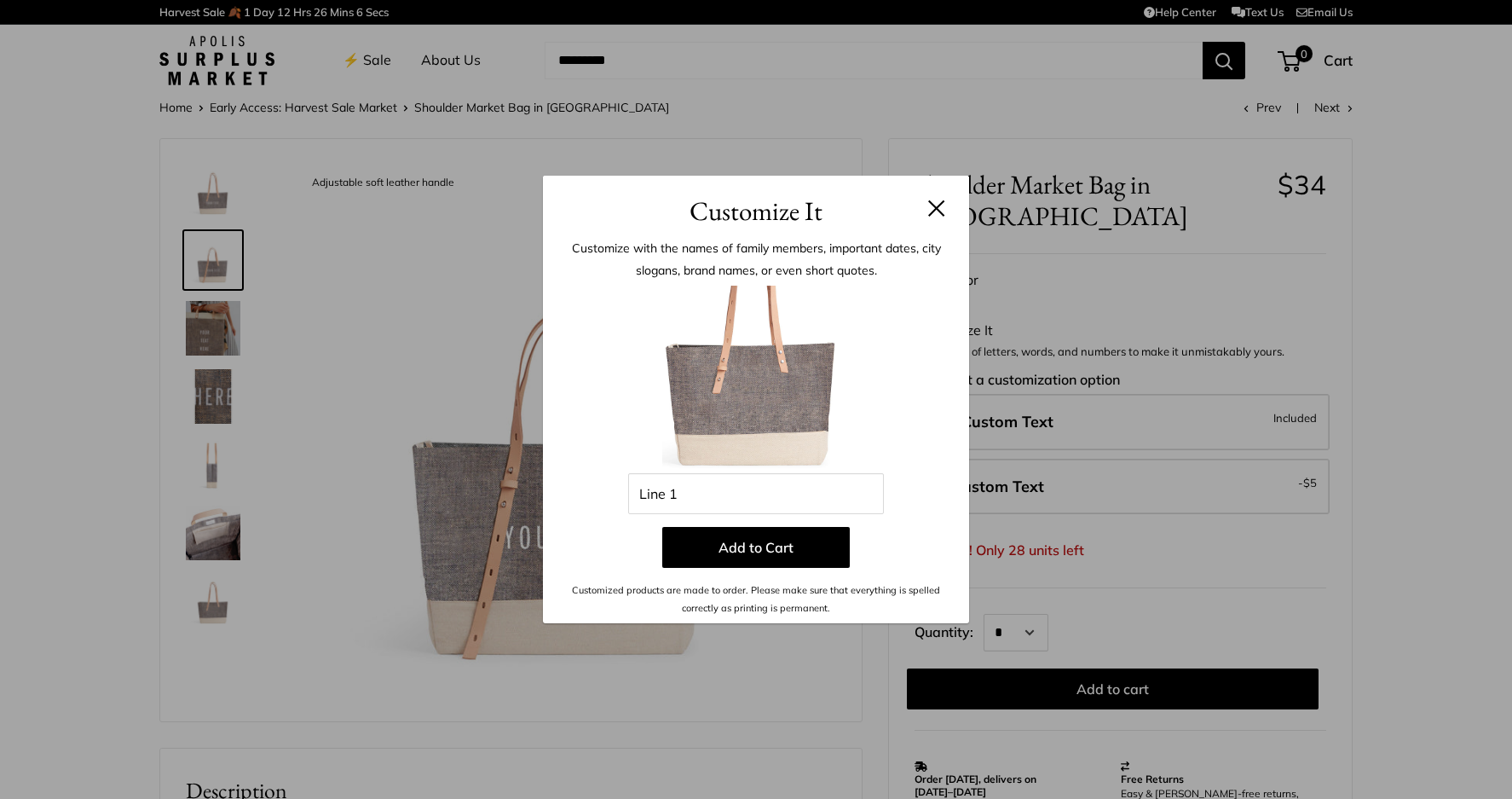
click at [931, 199] on button at bounding box center [936, 207] width 17 height 17
